Goal: Transaction & Acquisition: Purchase product/service

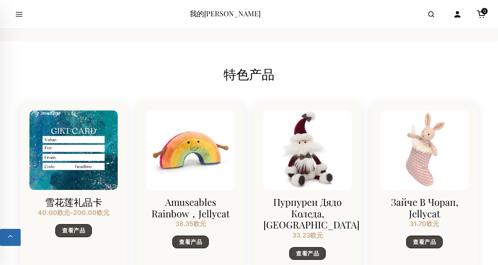
scroll to position [597, 0]
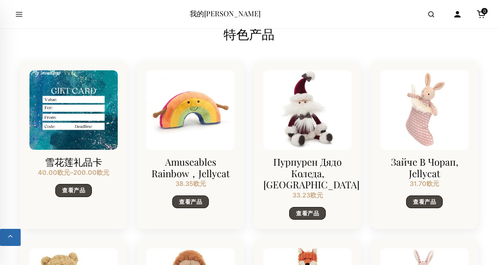
click at [303, 164] on font "Пурпурен Дядо Коледа, [GEOGRAPHIC_DATA]" at bounding box center [311, 174] width 96 height 36
click at [307, 210] on font "查看产品" at bounding box center [307, 213] width 23 height 7
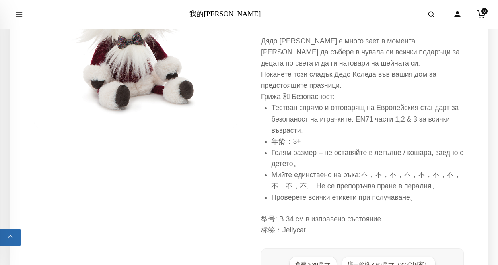
scroll to position [279, 0]
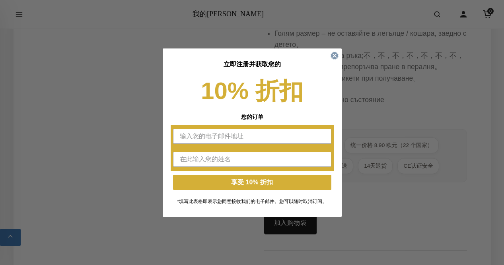
click at [336, 57] on icon "关闭对话框" at bounding box center [334, 55] width 3 height 3
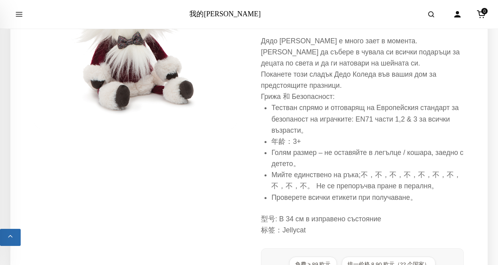
scroll to position [0, 0]
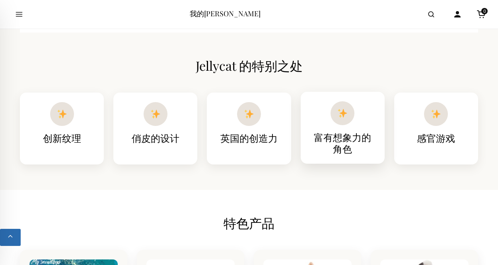
scroll to position [398, 0]
